Goal: Navigation & Orientation: Find specific page/section

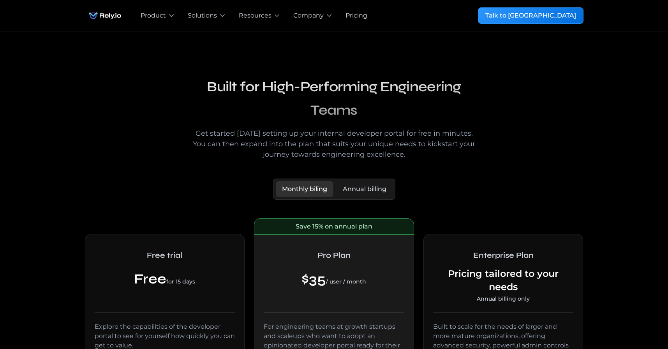
click at [109, 9] on img "home" at bounding box center [105, 16] width 40 height 16
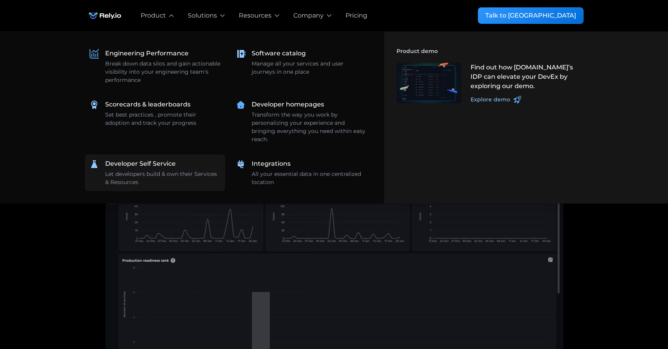
click at [116, 178] on div "Let developers build & own their Services & Resources" at bounding box center [162, 178] width 115 height 16
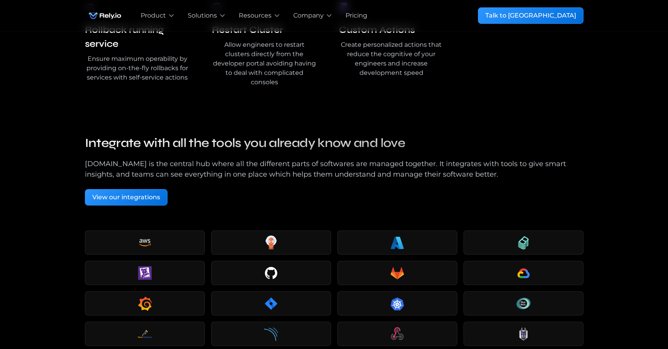
scroll to position [1823, 0]
